Goal: Task Accomplishment & Management: Use online tool/utility

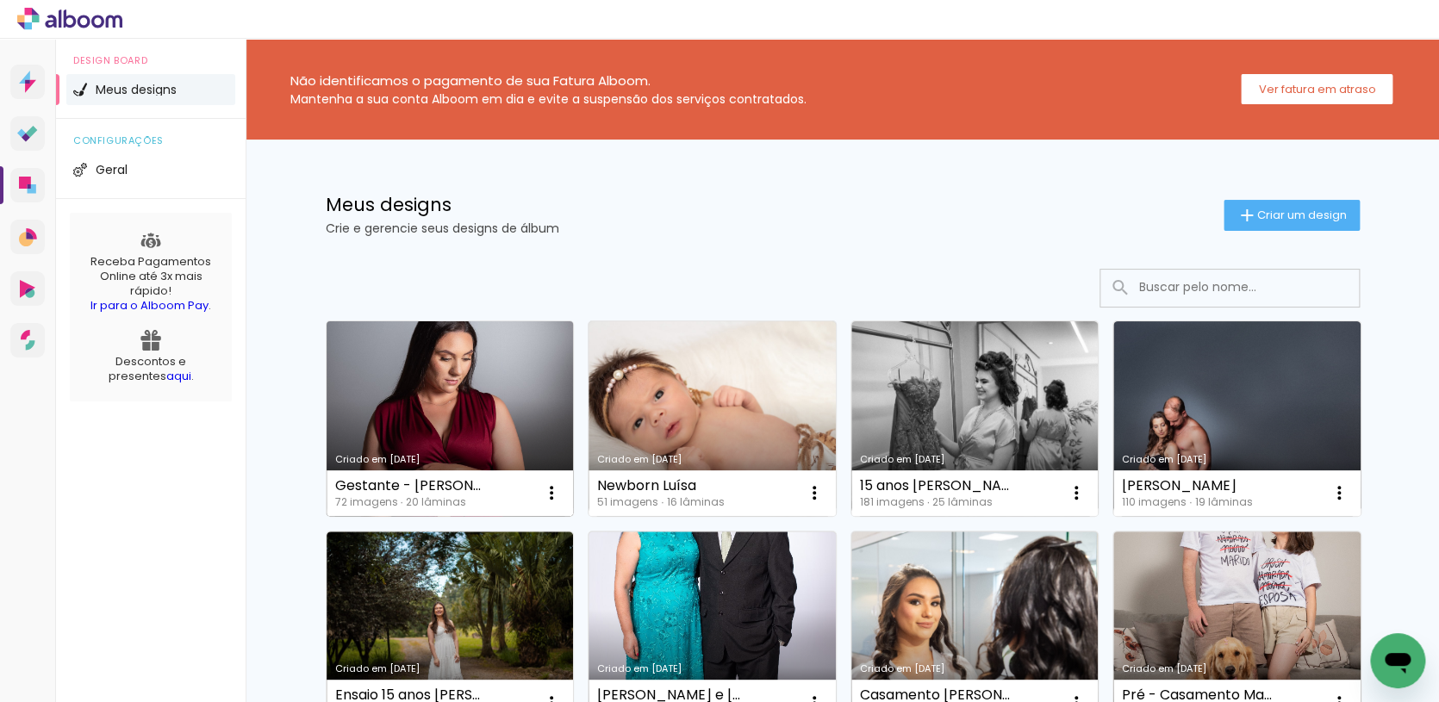
click at [506, 393] on link "Criado em [DATE]" at bounding box center [450, 418] width 247 height 195
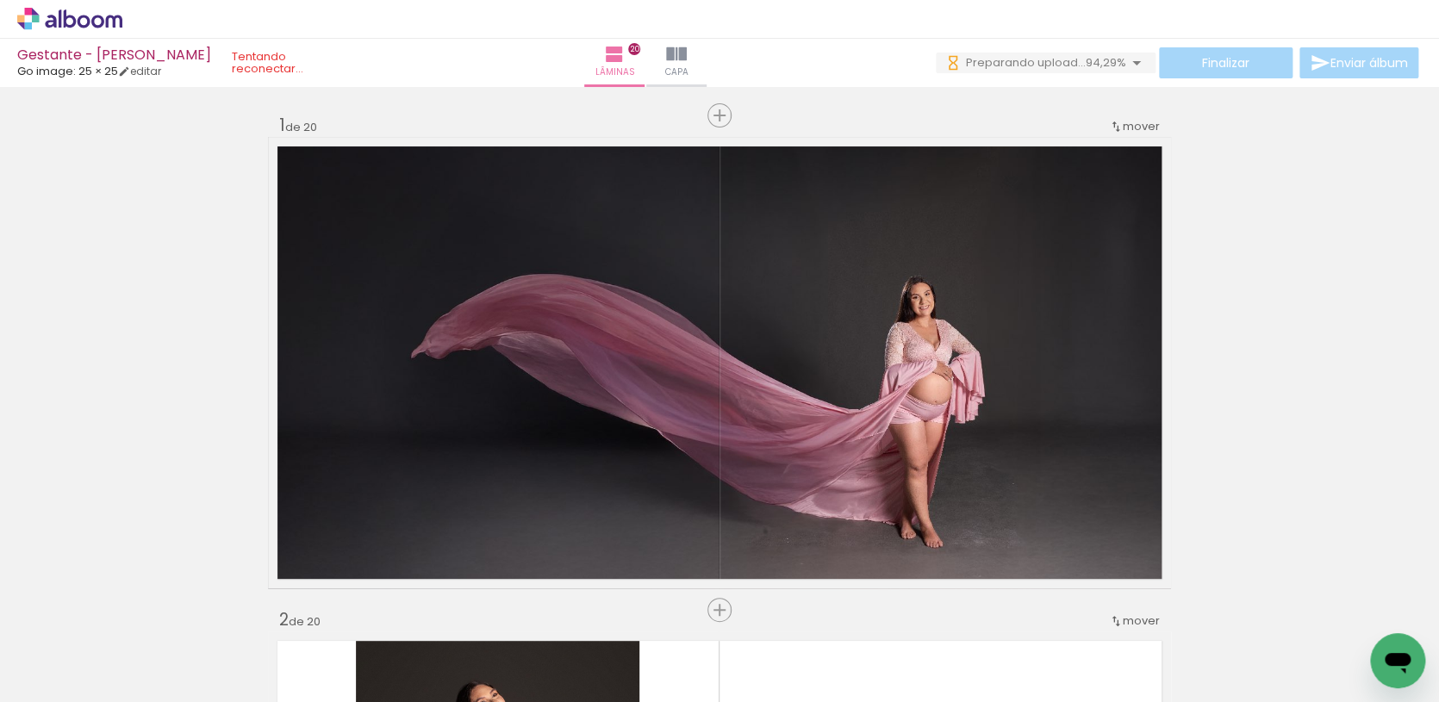
scroll to position [5343, 0]
